Goal: Information Seeking & Learning: Learn about a topic

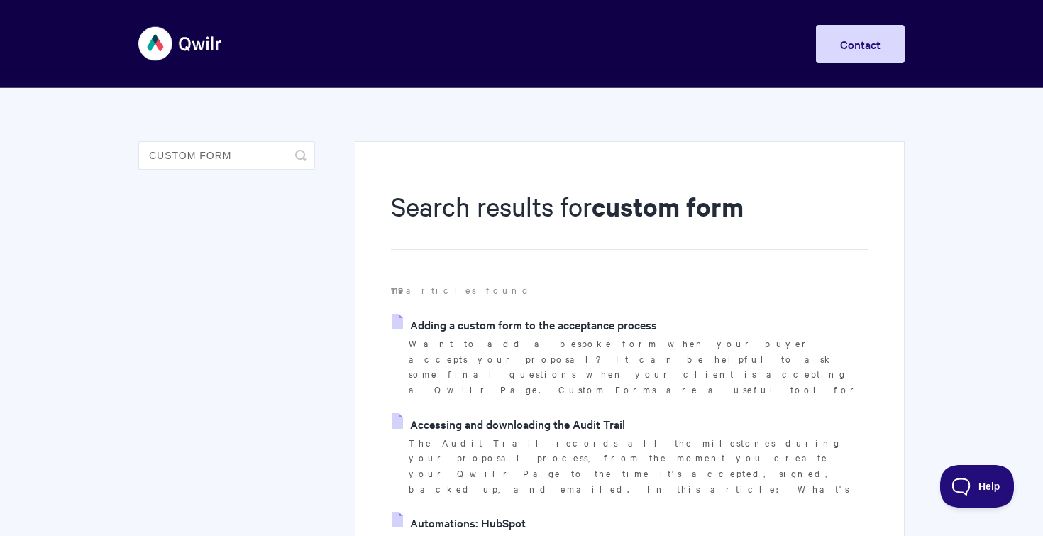
click at [552, 322] on link "Adding a custom form to the acceptance process" at bounding box center [524, 324] width 265 height 21
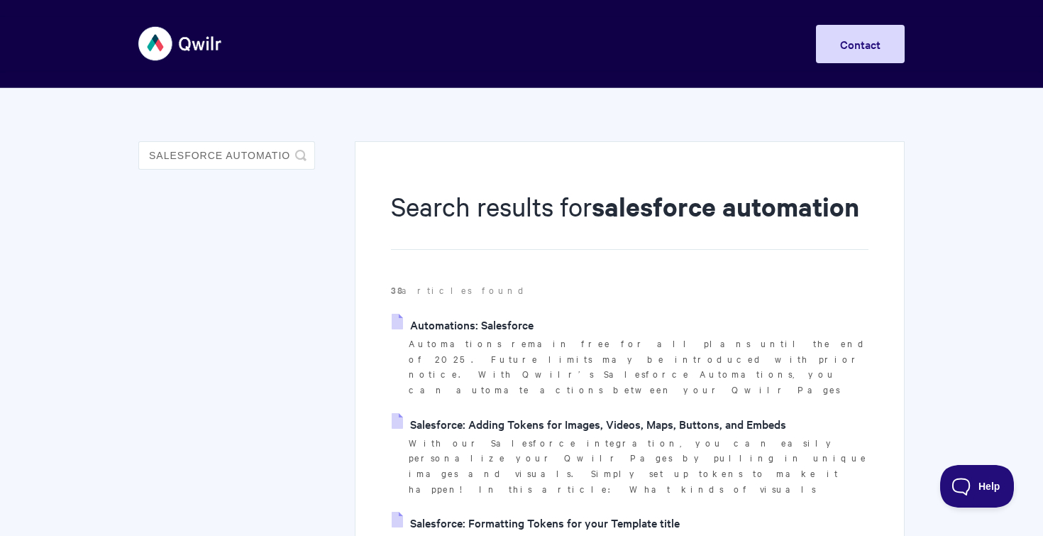
click at [439, 328] on link "Automations: Salesforce" at bounding box center [463, 324] width 142 height 21
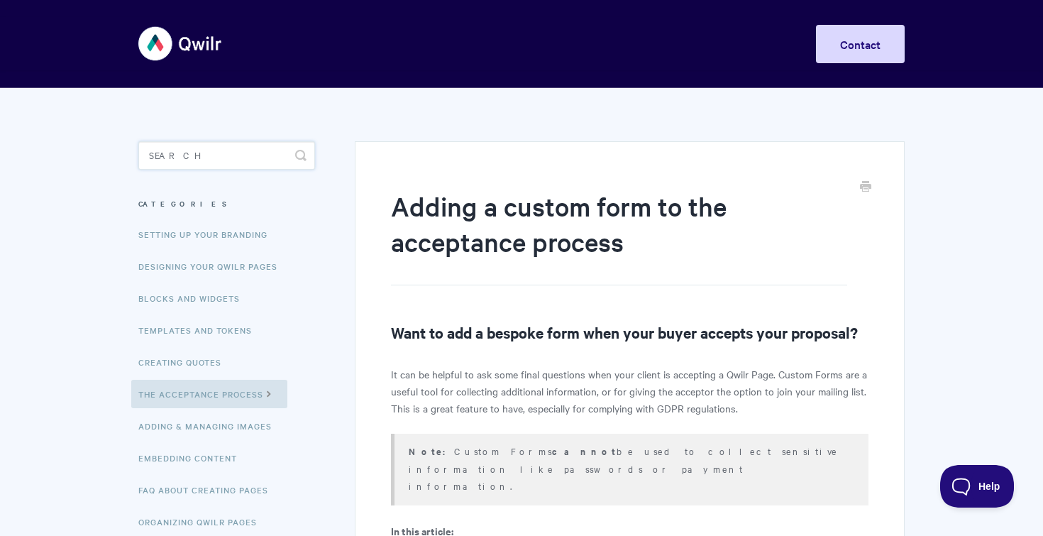
click at [247, 160] on input "Search" at bounding box center [226, 155] width 177 height 28
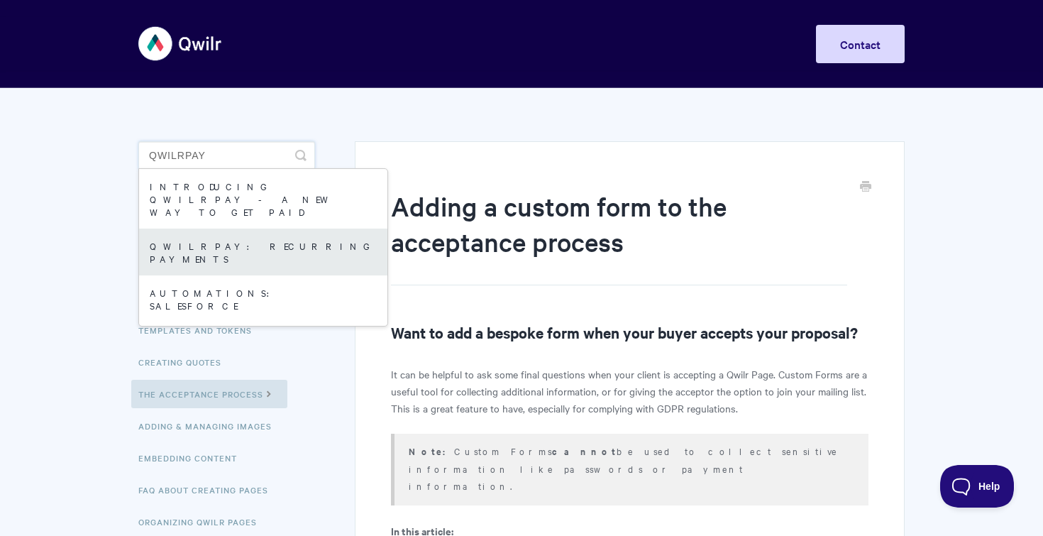
type input "qwilrpay"
click at [194, 229] on link "QwilrPay: Recurring Payments" at bounding box center [263, 252] width 248 height 47
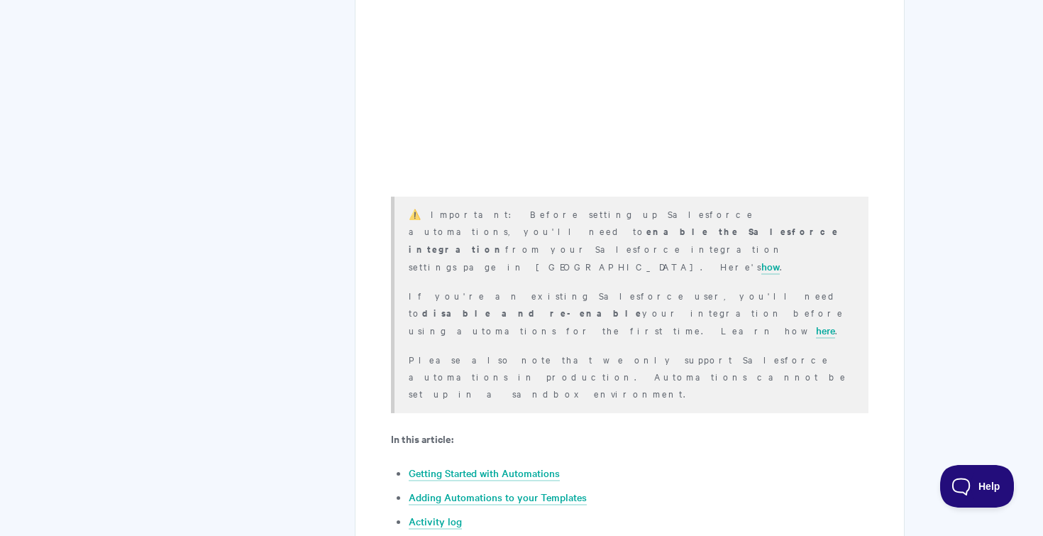
scroll to position [547, 0]
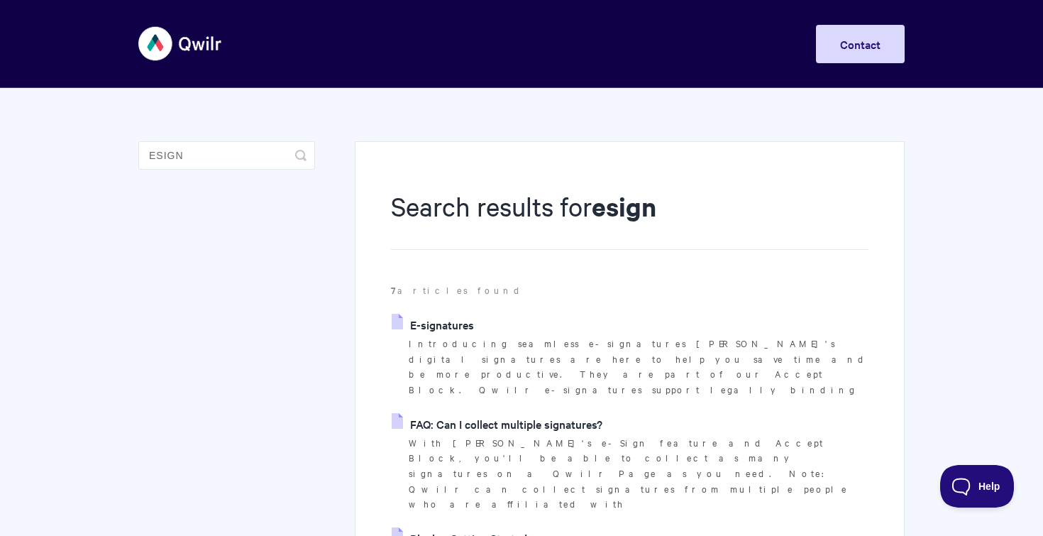
click at [452, 324] on link "E-signatures" at bounding box center [433, 324] width 82 height 21
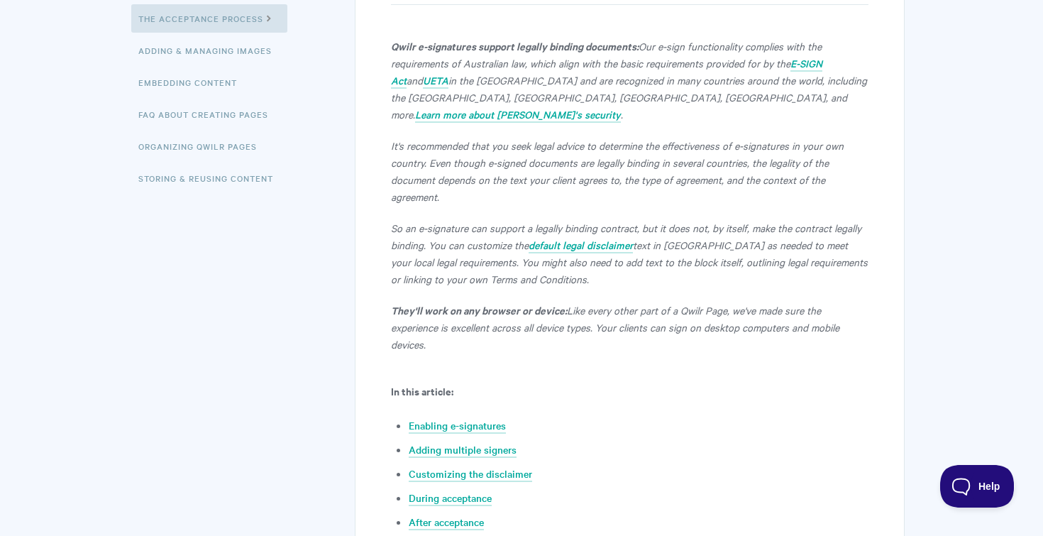
scroll to position [378, 0]
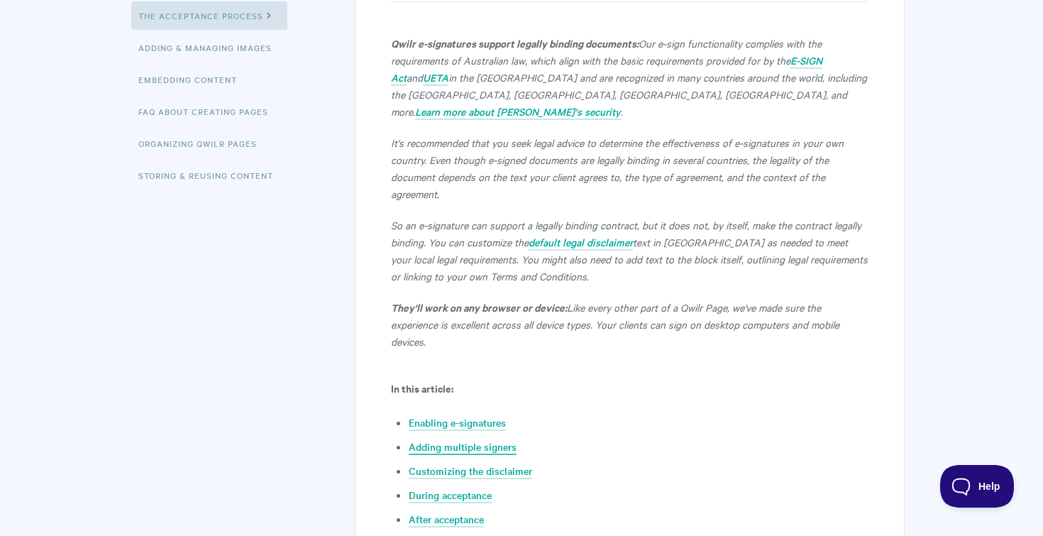
click at [444, 439] on link "Adding multiple signers" at bounding box center [463, 447] width 108 height 16
